Goal: Task Accomplishment & Management: Manage account settings

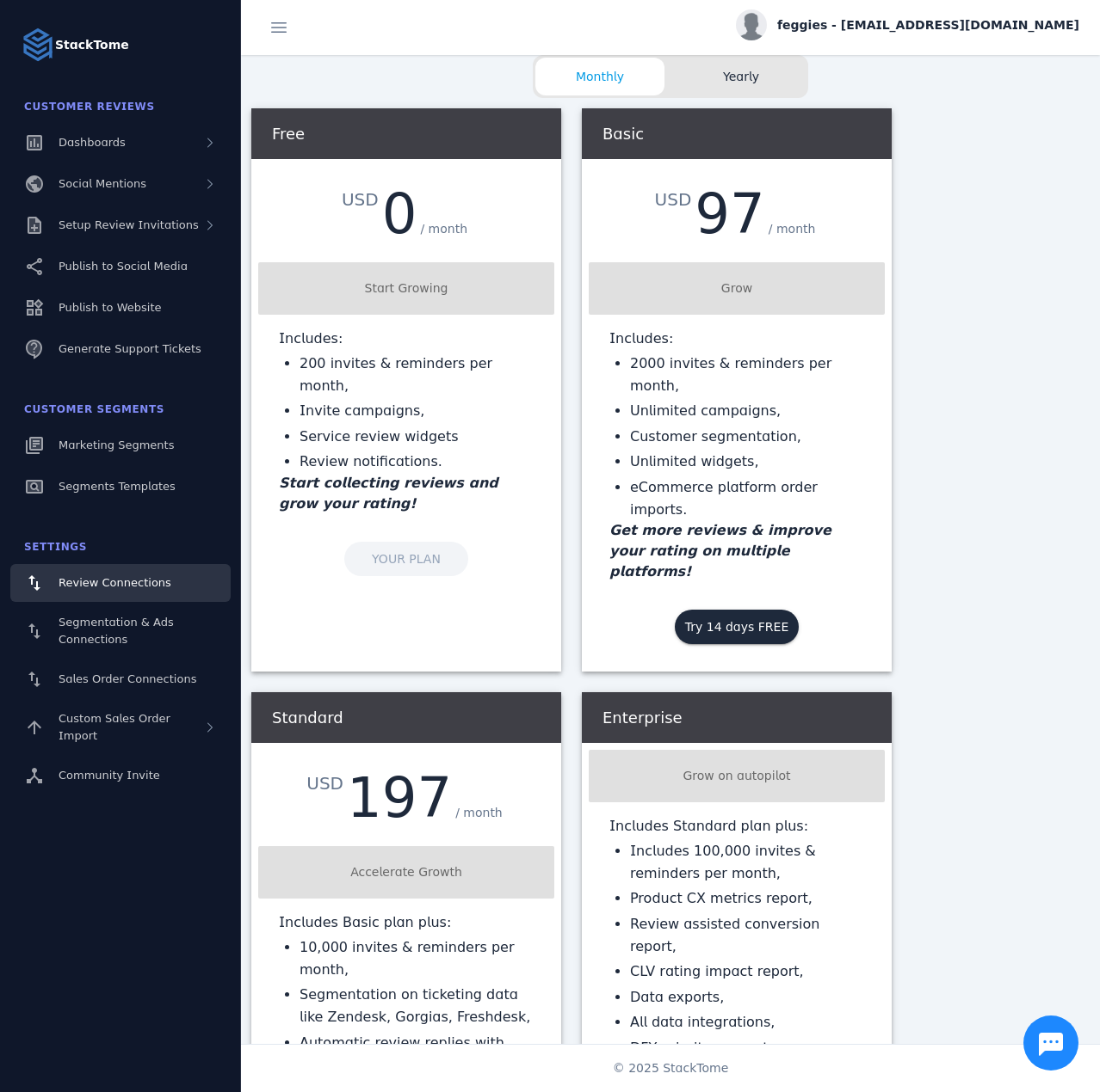
click at [110, 576] on span "Review Connections" at bounding box center [115, 583] width 113 height 13
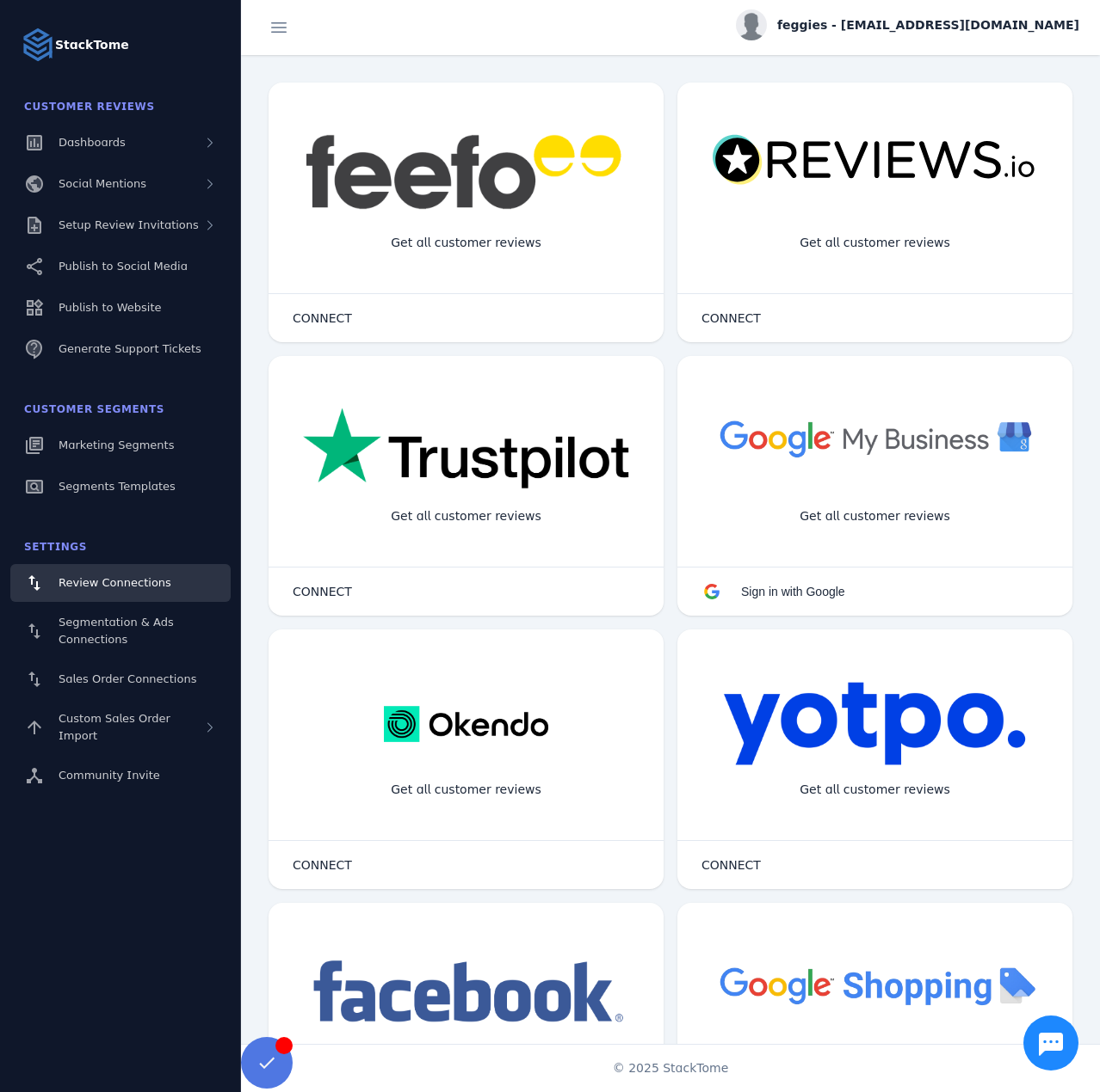
click at [271, 1066] on span at bounding box center [267, 1063] width 41 height 41
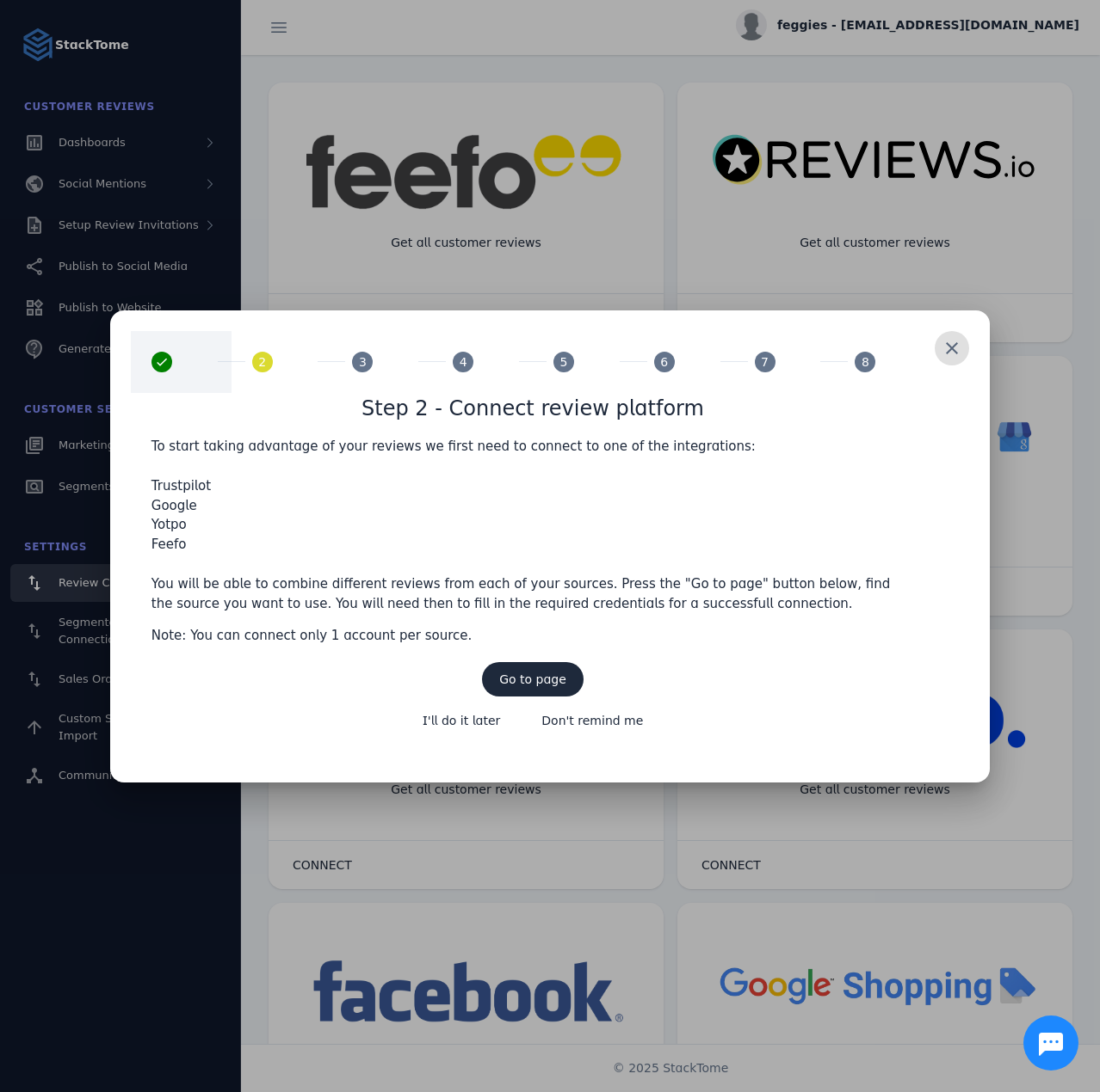
click at [164, 359] on mat-icon "done" at bounding box center [162, 362] width 21 height 21
click at [451, 255] on div at bounding box center [550, 546] width 1100 height 1092
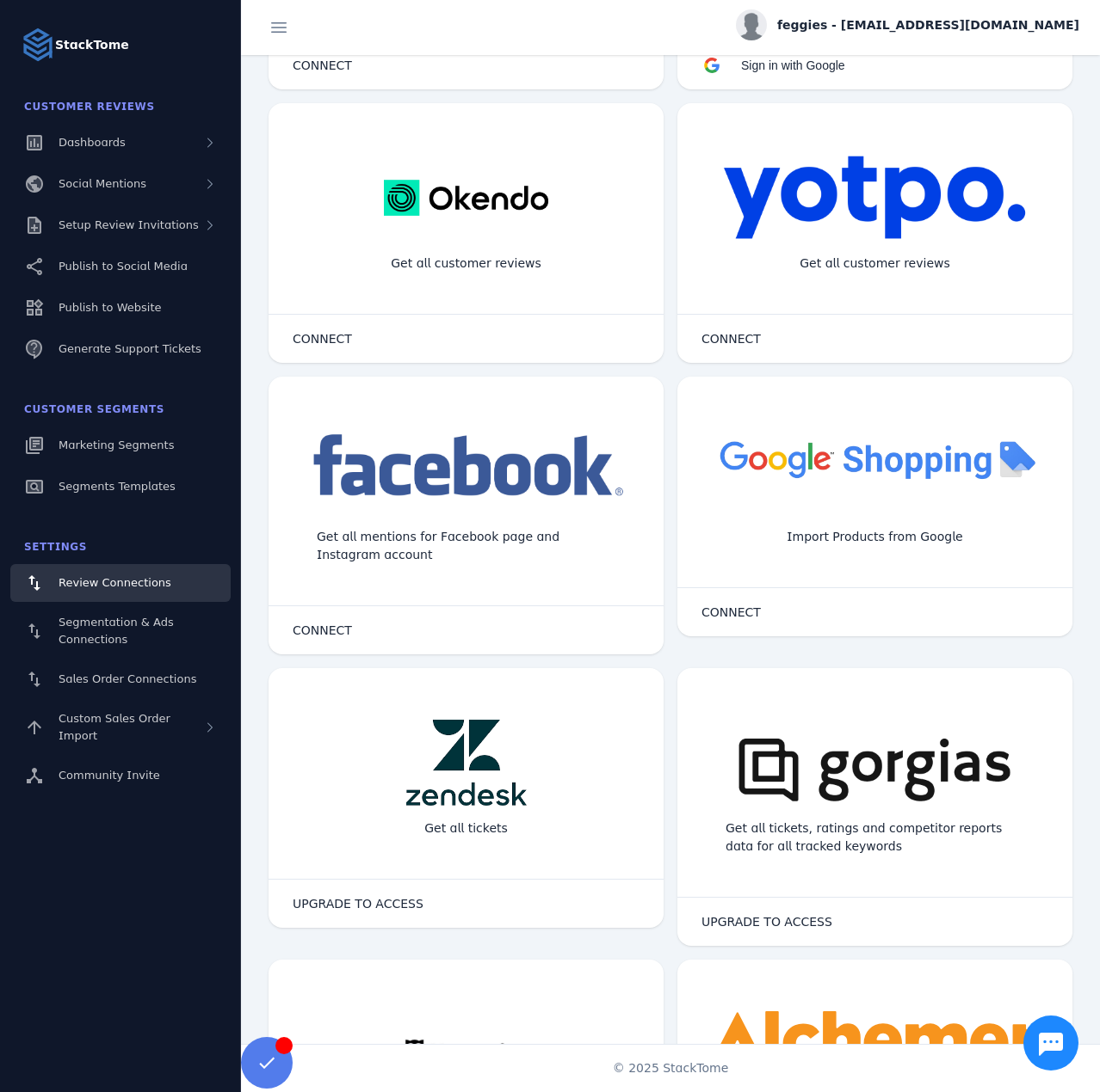
scroll to position [330, 0]
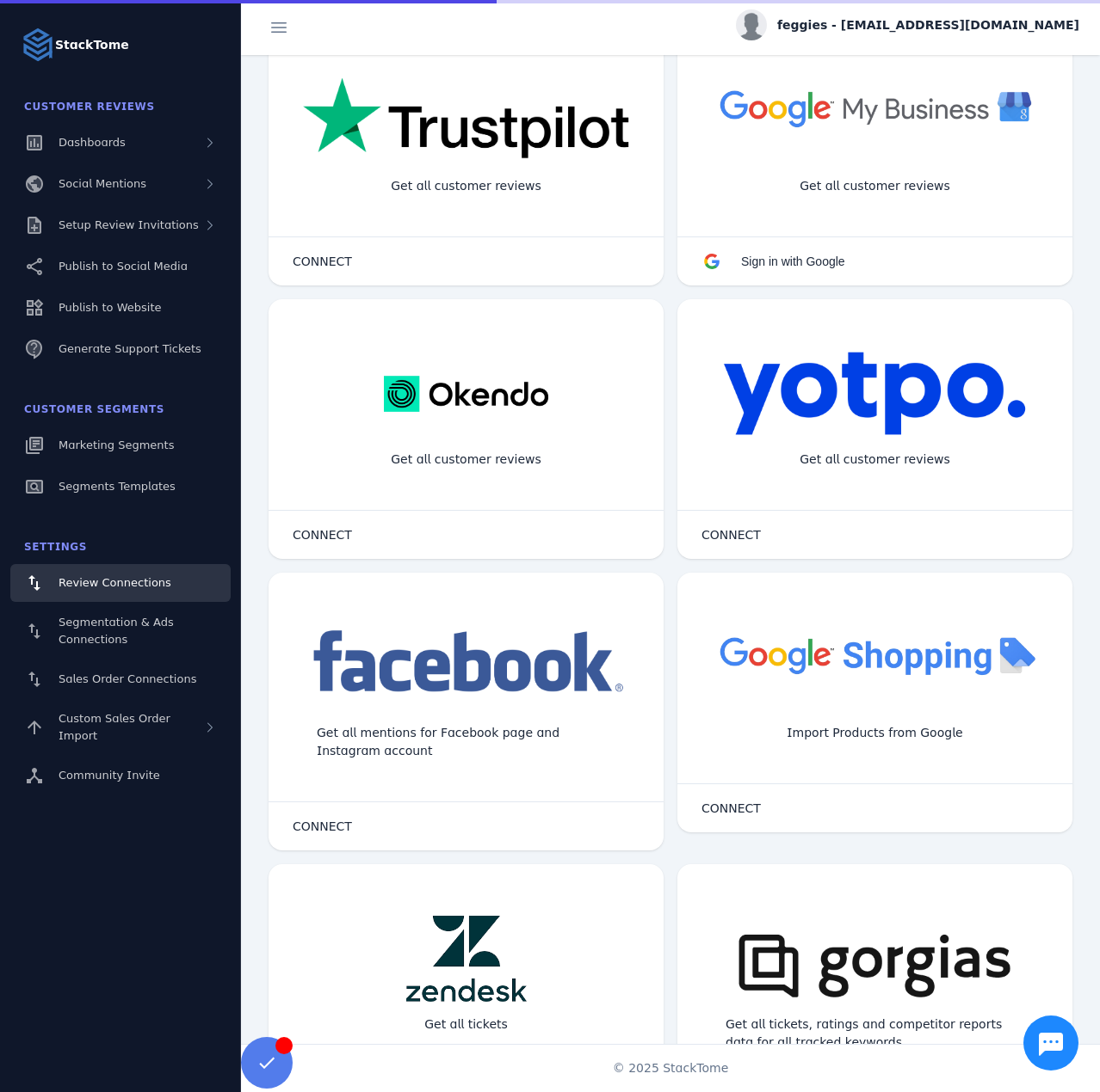
click at [918, 29] on span "feggies - [EMAIL_ADDRESS][DOMAIN_NAME]" at bounding box center [928, 24] width 302 height 18
click at [995, 157] on button "Sign out" at bounding box center [1017, 166] width 124 height 41
